Goal: Transaction & Acquisition: Purchase product/service

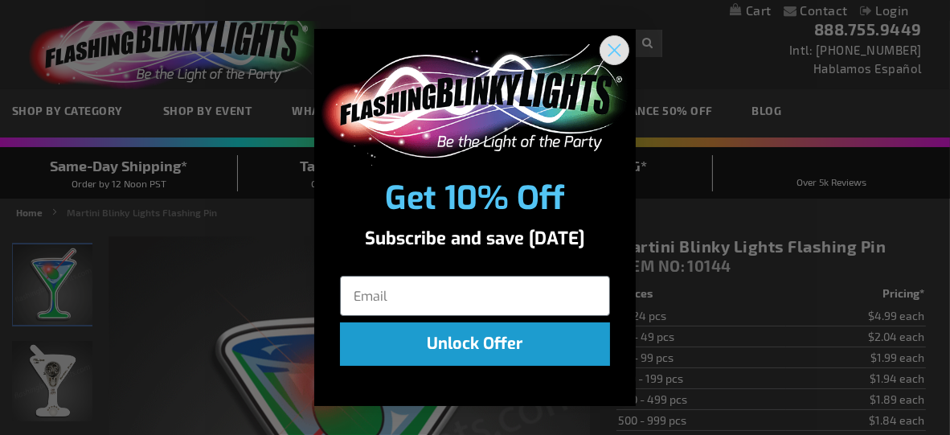
click at [617, 48] on circle "Close dialog" at bounding box center [614, 50] width 27 height 27
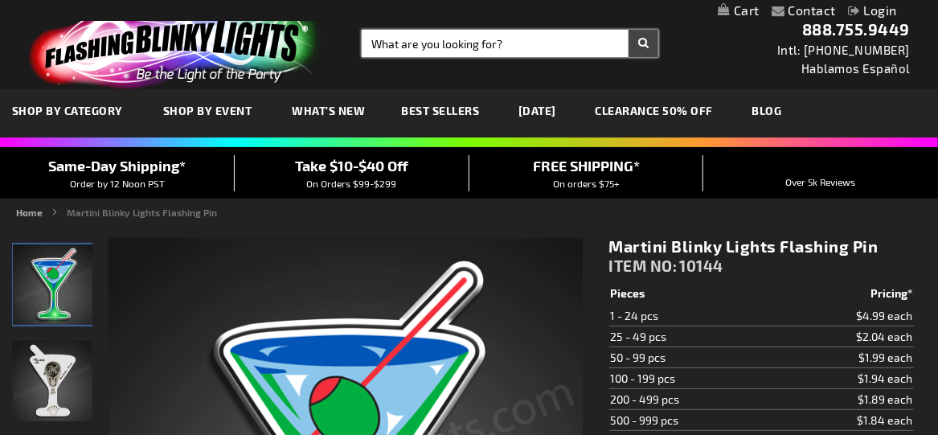
click at [496, 43] on input "Search" at bounding box center [510, 43] width 297 height 27
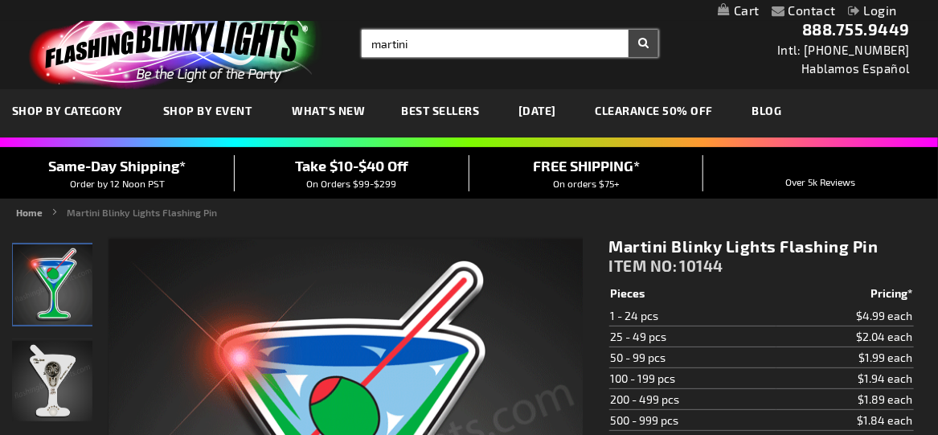
type input "martini"
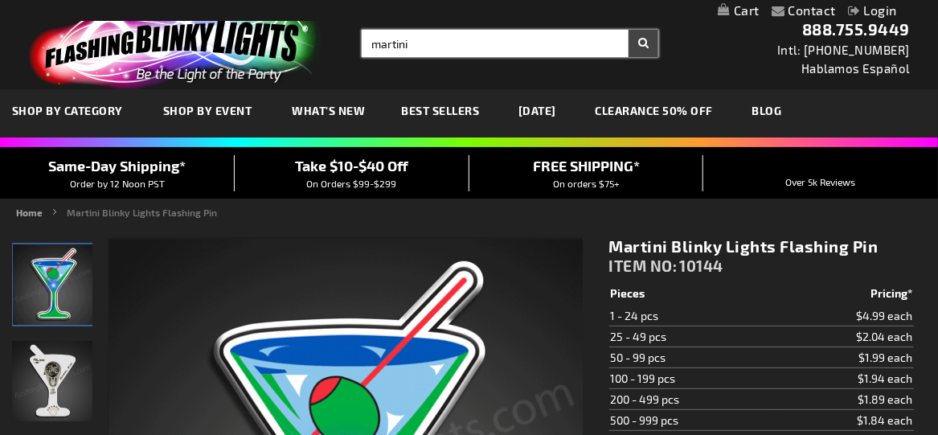
click at [628, 30] on button "Search" at bounding box center [643, 43] width 30 height 27
